Goal: Find specific page/section: Find specific page/section

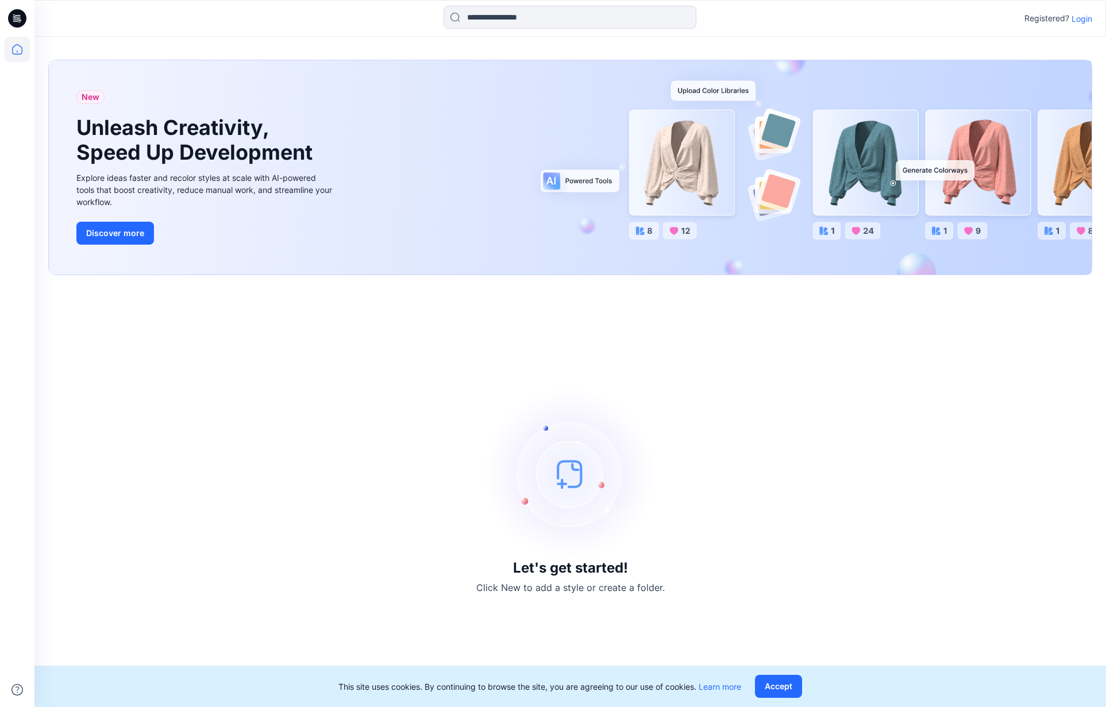
click at [1079, 18] on p "Login" at bounding box center [1082, 19] width 21 height 12
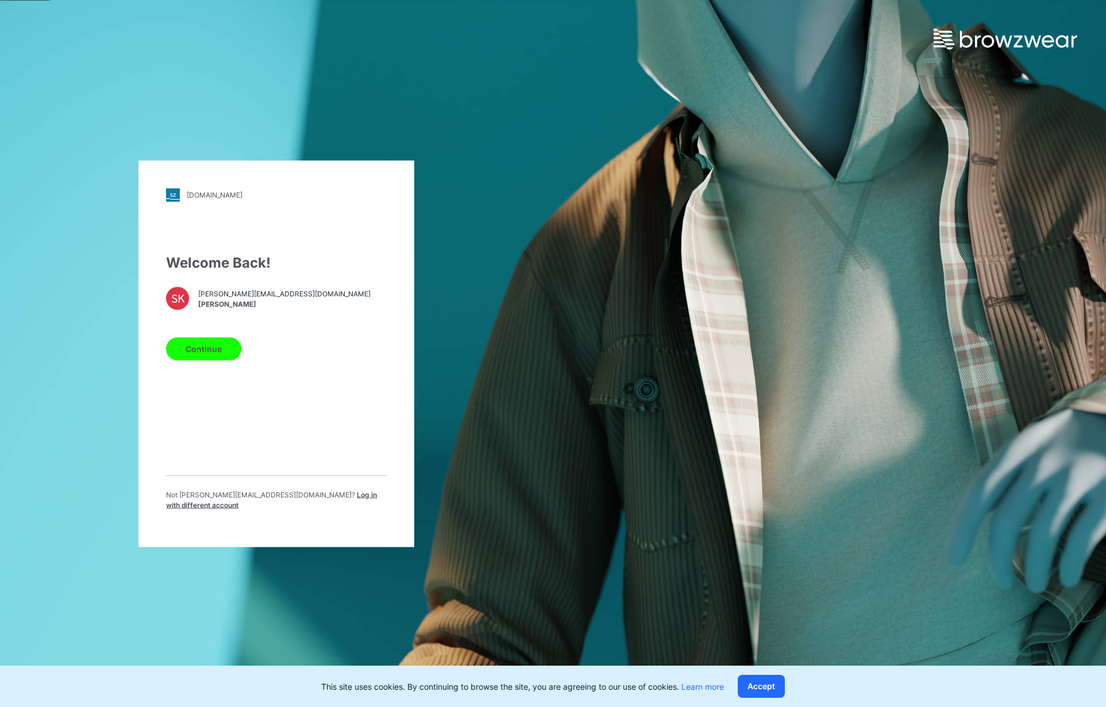
click at [218, 352] on button "Continue" at bounding box center [203, 348] width 75 height 23
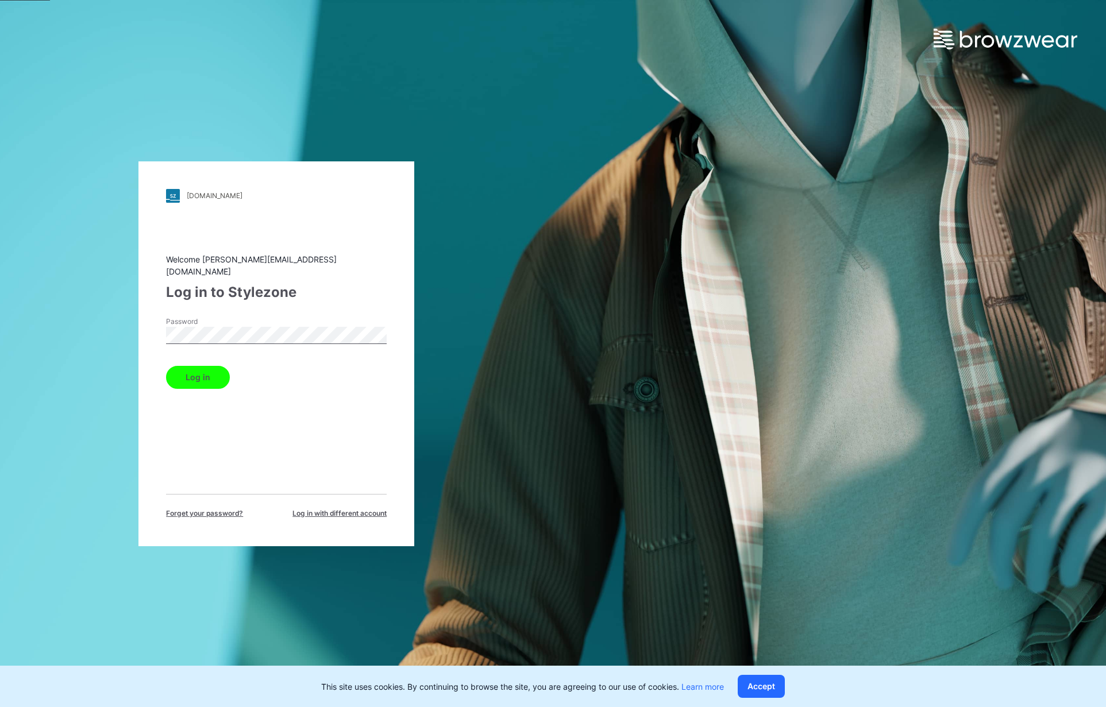
click at [203, 378] on button "Log in" at bounding box center [198, 377] width 64 height 23
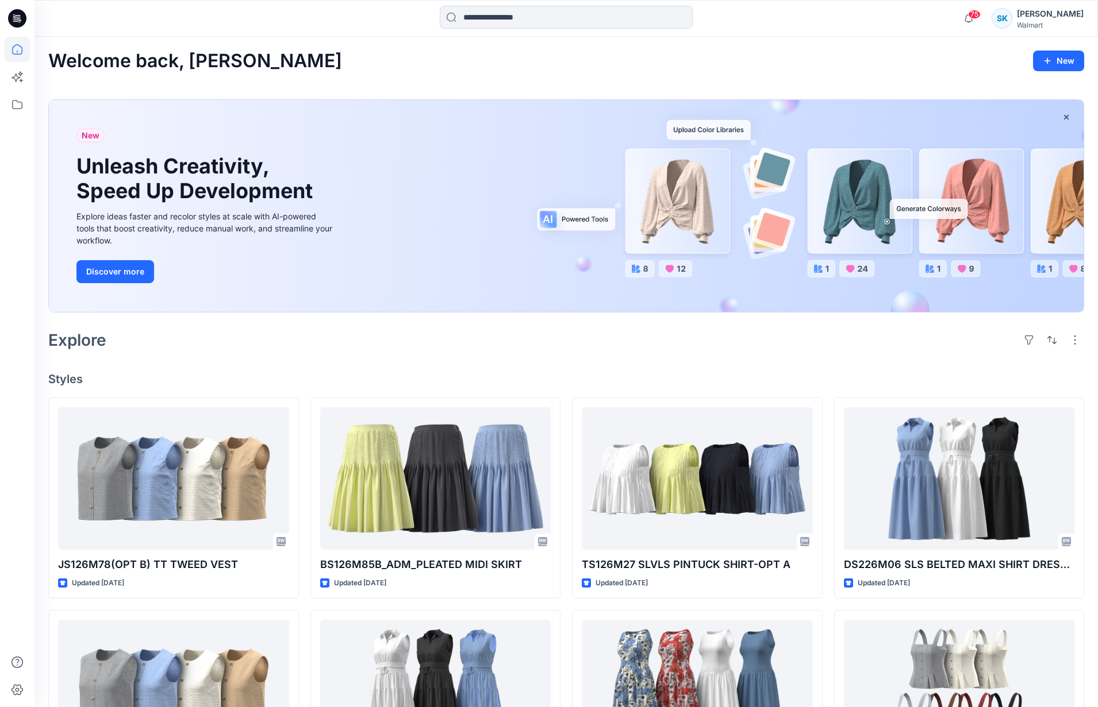
click at [285, 50] on div "Welcome back, [PERSON_NAME] New New Unleash Creativity, Speed Up Development Ex…" at bounding box center [565, 558] width 1063 height 1042
click at [21, 106] on icon at bounding box center [17, 104] width 25 height 25
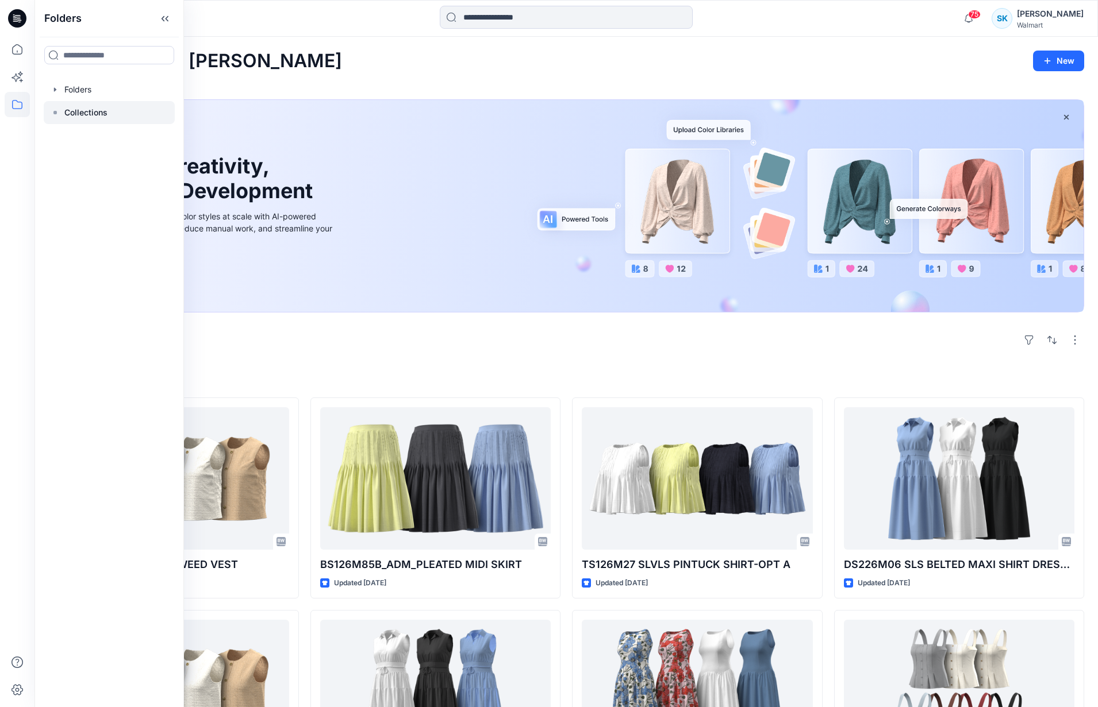
click at [64, 110] on p "Collections" at bounding box center [85, 113] width 43 height 14
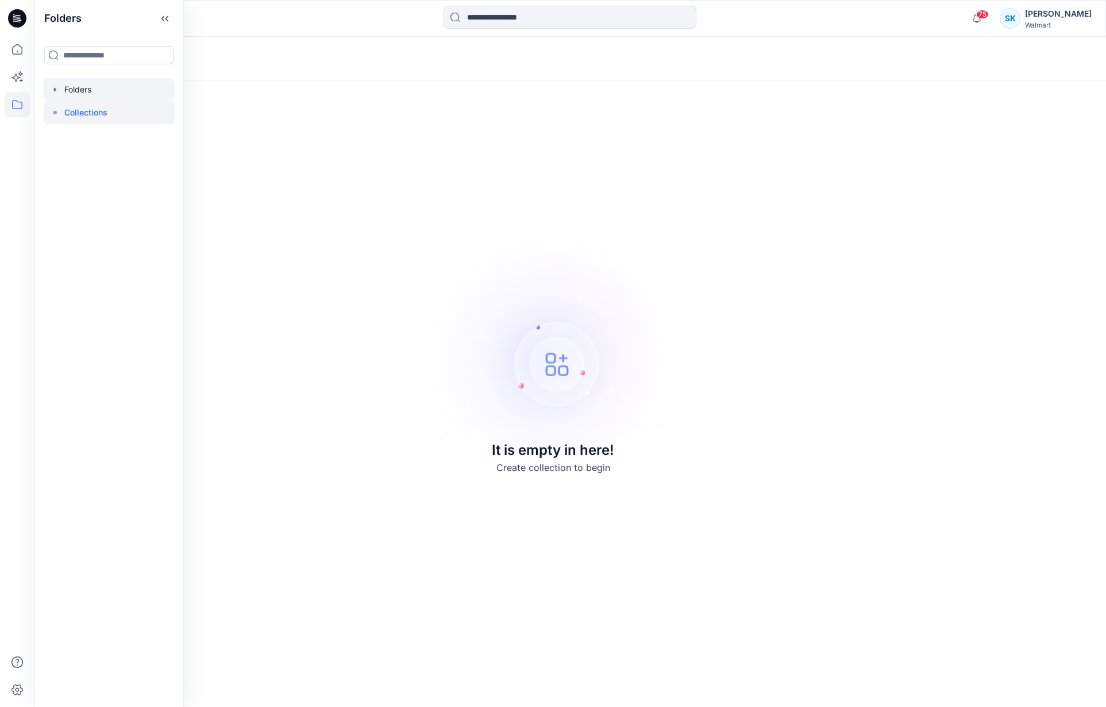
click at [60, 93] on div at bounding box center [109, 89] width 131 height 23
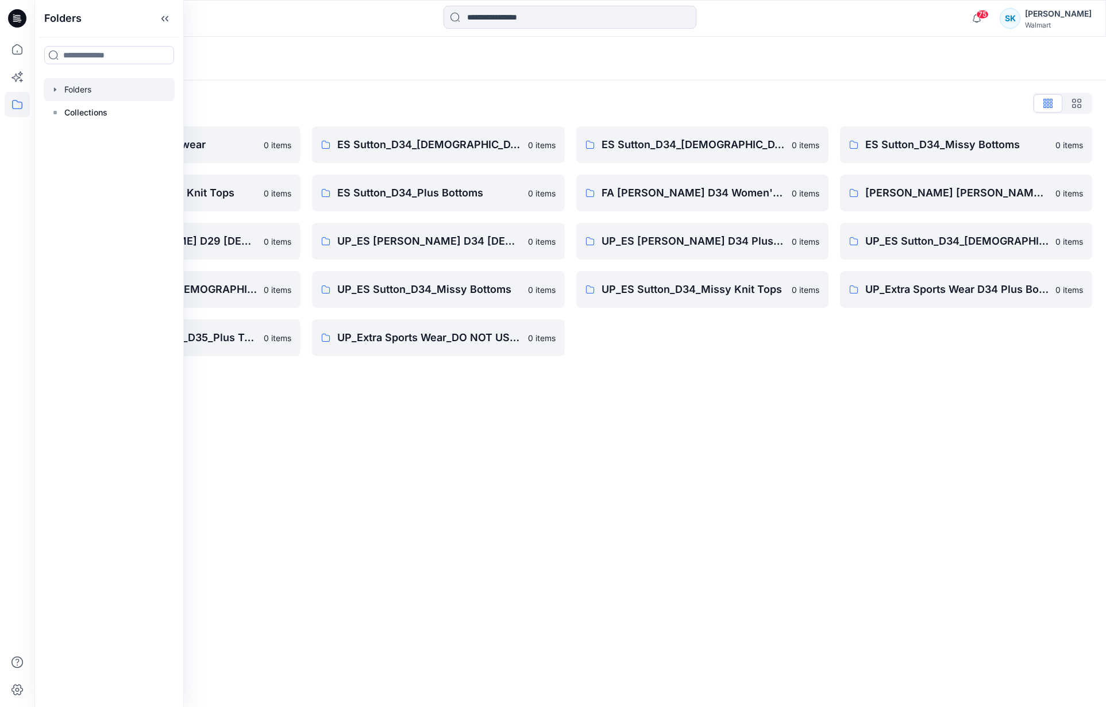
click at [468, 78] on div "Folders" at bounding box center [570, 59] width 1072 height 44
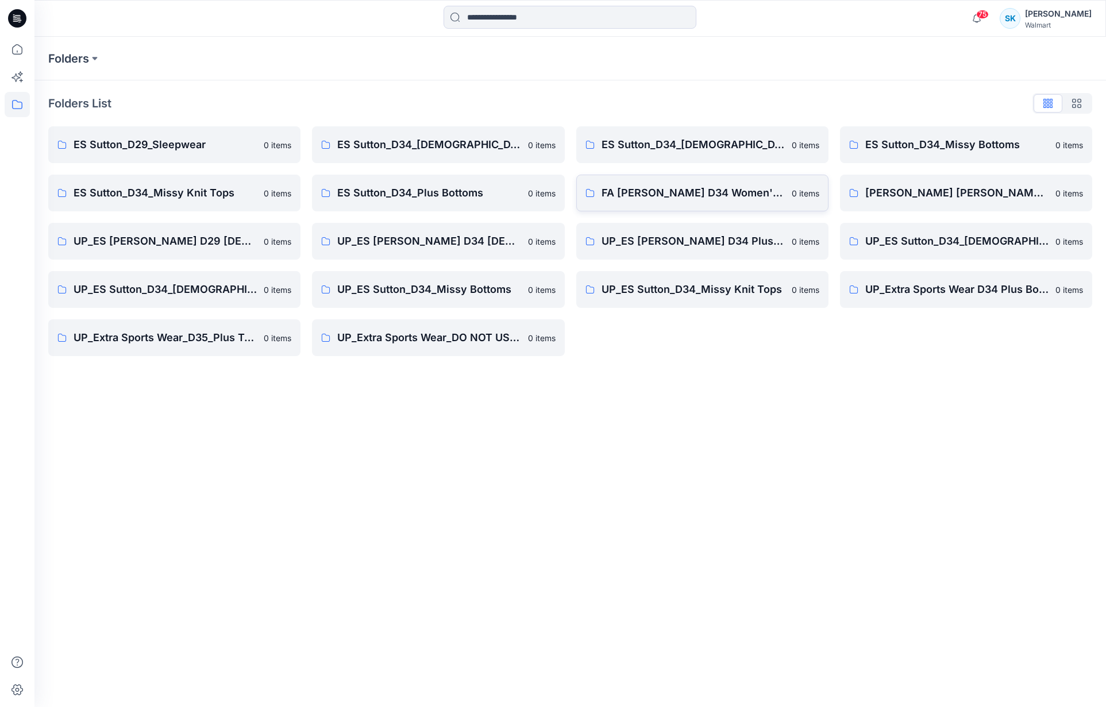
click at [766, 192] on p "FA [PERSON_NAME] D34 Women's Wovens" at bounding box center [693, 193] width 183 height 16
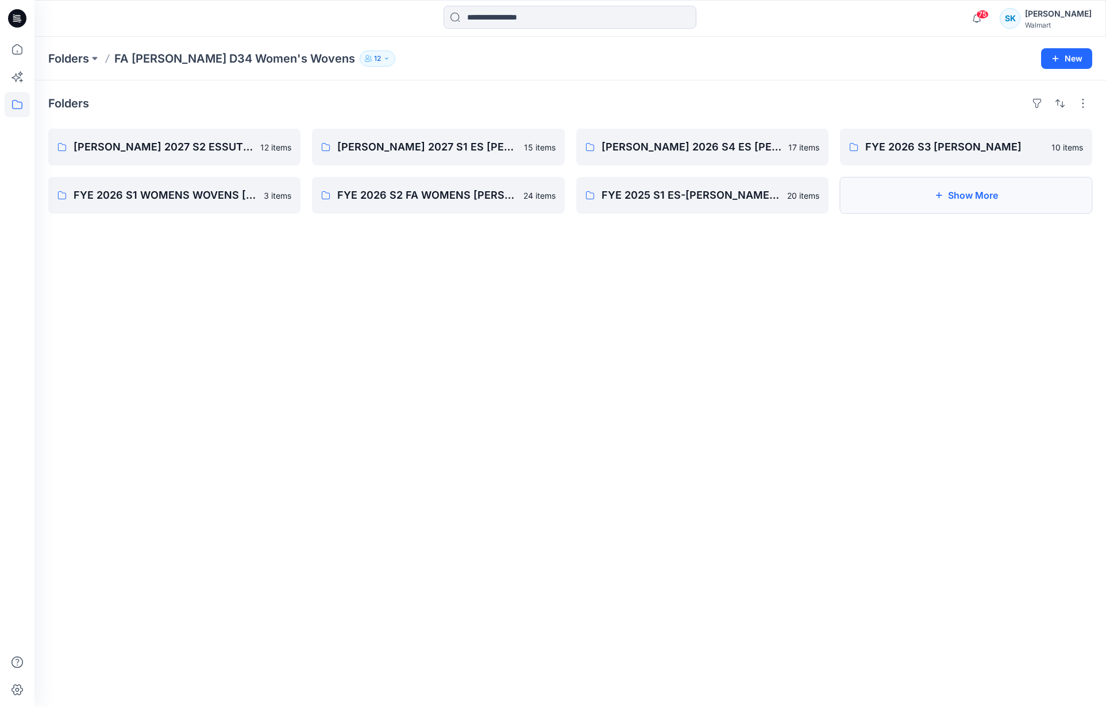
click at [937, 194] on icon "button" at bounding box center [938, 195] width 9 height 9
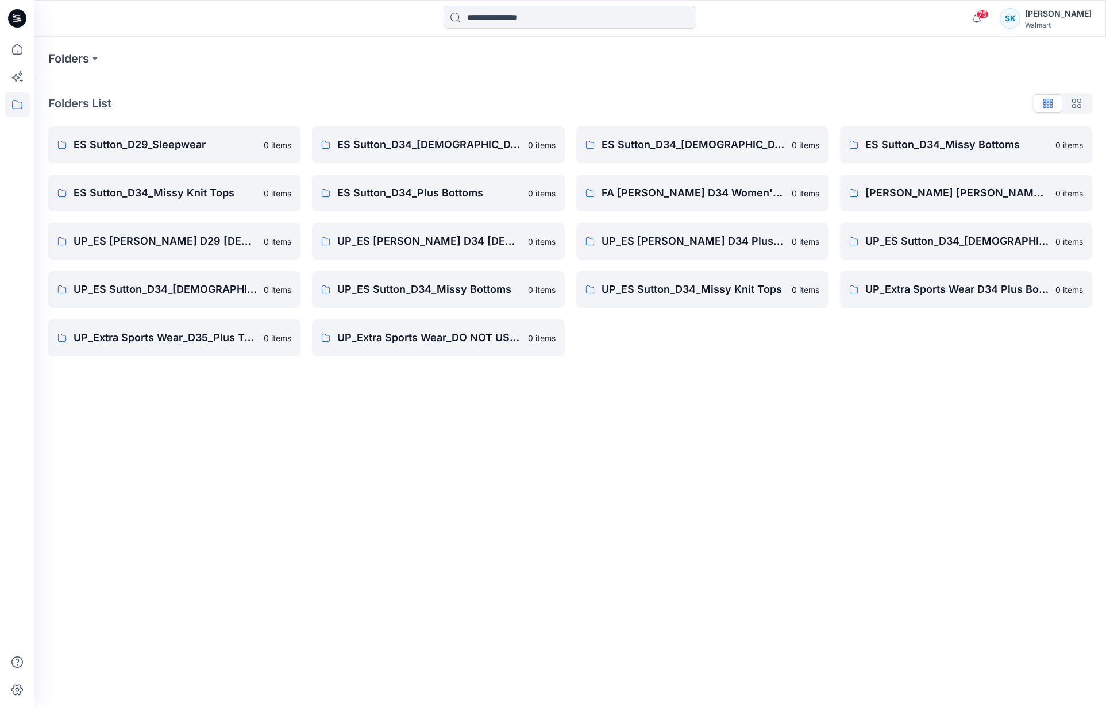
click at [655, 371] on div "Folders Folders List ES Sutton_D29_Sleepwear 0 items ES Sutton_D34_Missy Knit T…" at bounding box center [570, 372] width 1072 height 671
click at [719, 379] on div "Folders Folders List ES Sutton_D29_Sleepwear 0 items ES Sutton_D34_Missy Knit T…" at bounding box center [570, 372] width 1072 height 671
click at [793, 375] on div "Folders Folders List ES Sutton_D29_Sleepwear 0 items ES Sutton_D34_Missy Knit T…" at bounding box center [570, 372] width 1072 height 671
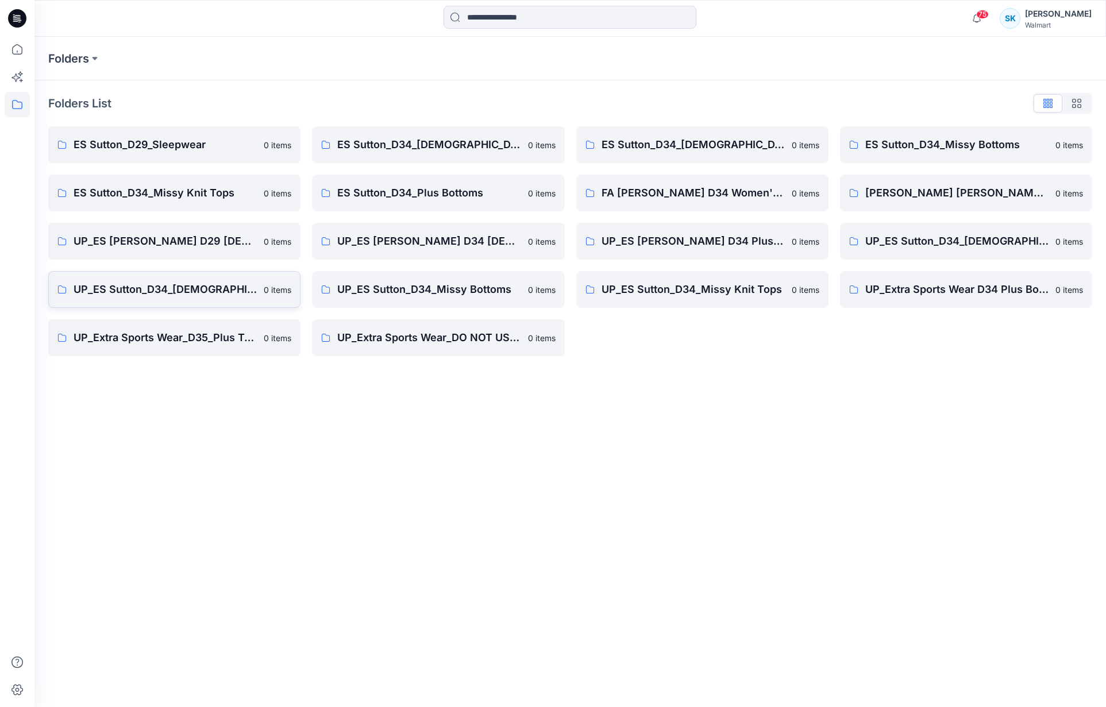
click at [248, 297] on p "UP_ES Sutton_D34_[DEMOGRAPHIC_DATA] Woven Tops" at bounding box center [165, 290] width 183 height 16
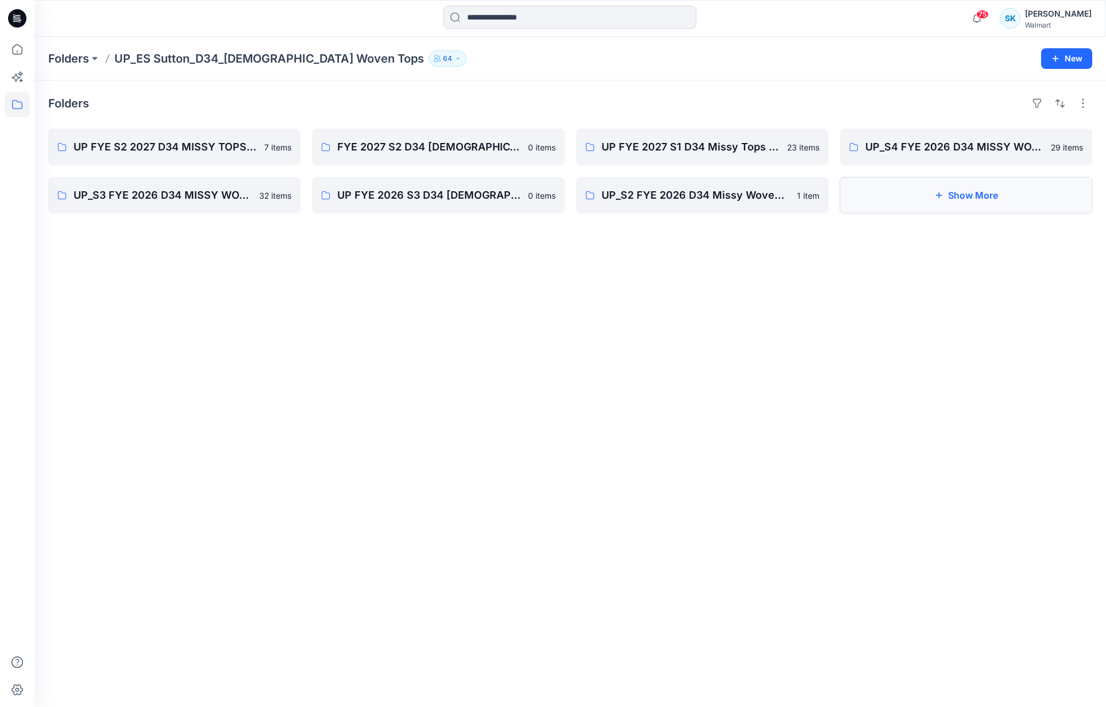
click at [998, 207] on button "Show More" at bounding box center [966, 195] width 252 height 37
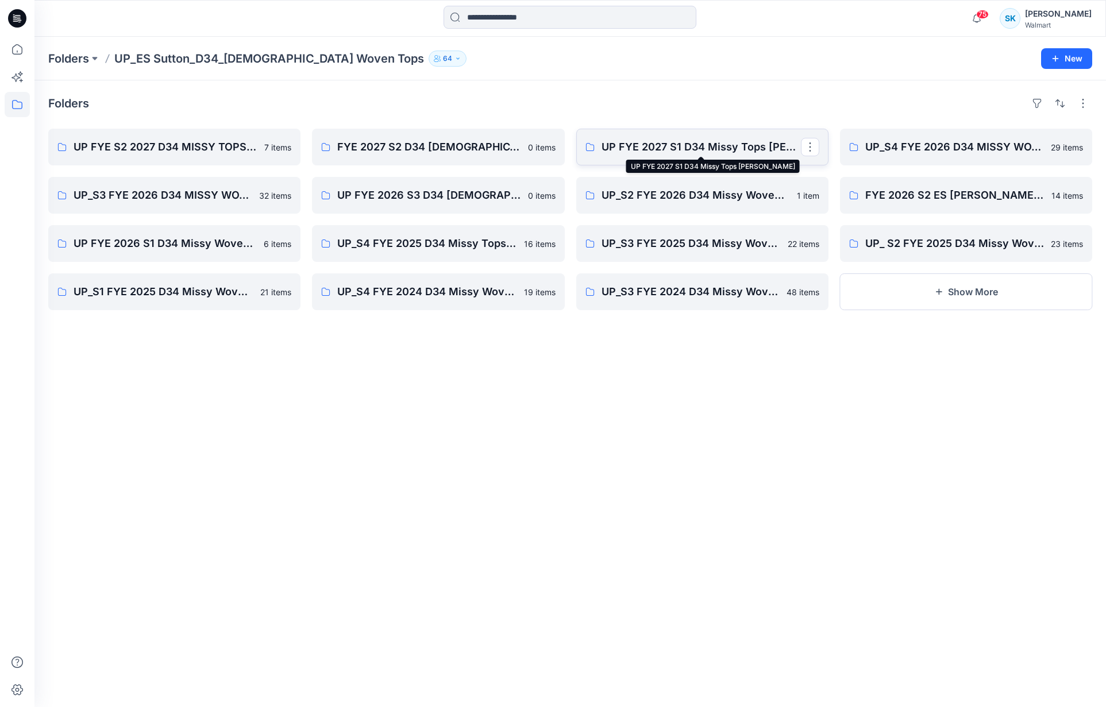
click at [699, 150] on p "UP FYE 2027 S1 D34 Missy Tops [PERSON_NAME]" at bounding box center [701, 147] width 199 height 16
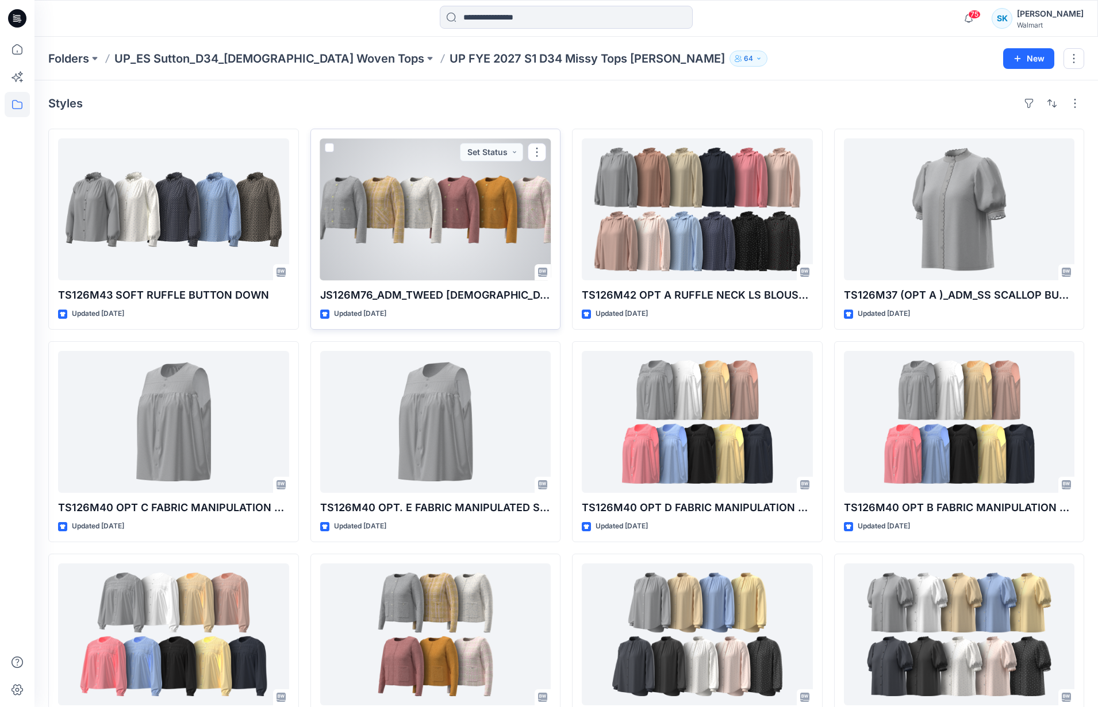
click at [429, 236] on div at bounding box center [435, 210] width 231 height 142
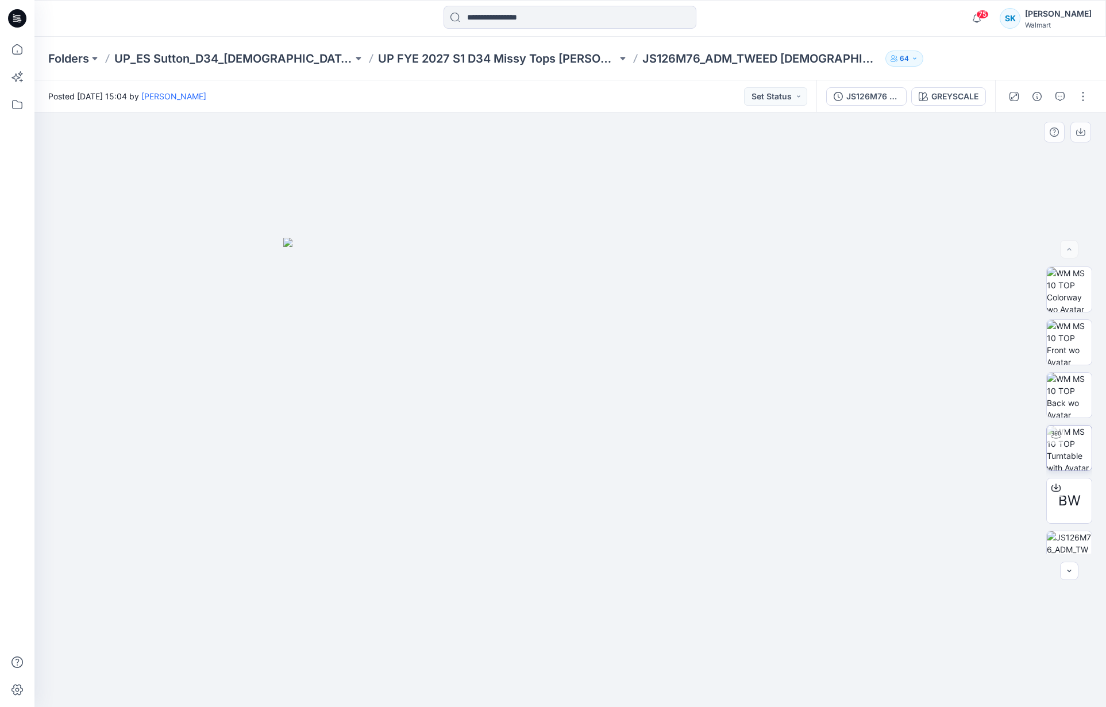
click at [1079, 448] on img at bounding box center [1069, 448] width 45 height 45
